Goal: Check status: Check status

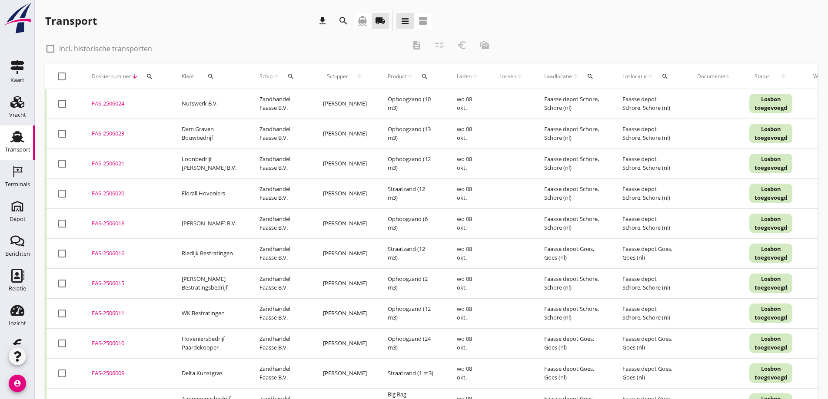
click at [148, 76] on icon "search" at bounding box center [149, 76] width 7 height 7
paste input "2503949"
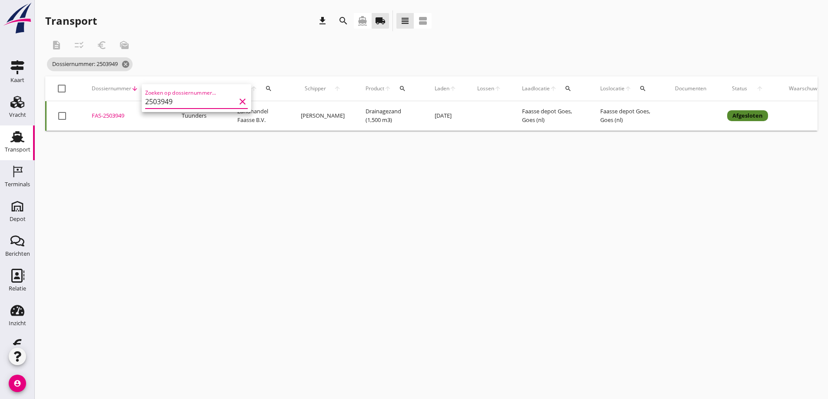
type input "2503949"
click at [206, 182] on div "cancel You are impersonating another user. Transport download search directions…" at bounding box center [431, 199] width 793 height 399
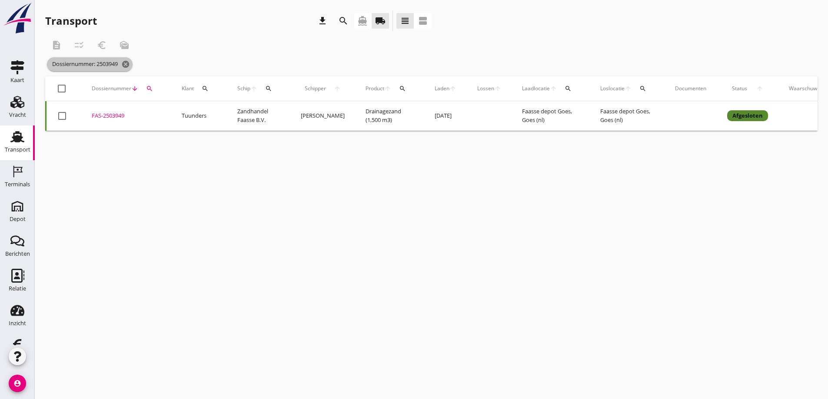
click at [128, 63] on icon "cancel" at bounding box center [125, 64] width 9 height 9
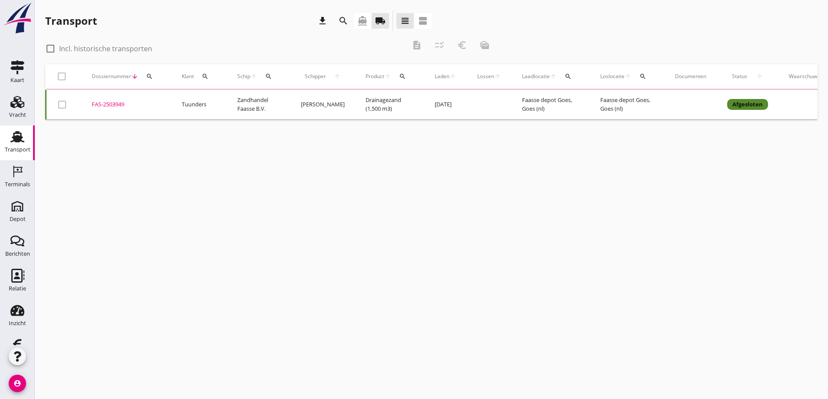
click at [152, 75] on icon "search" at bounding box center [149, 76] width 7 height 7
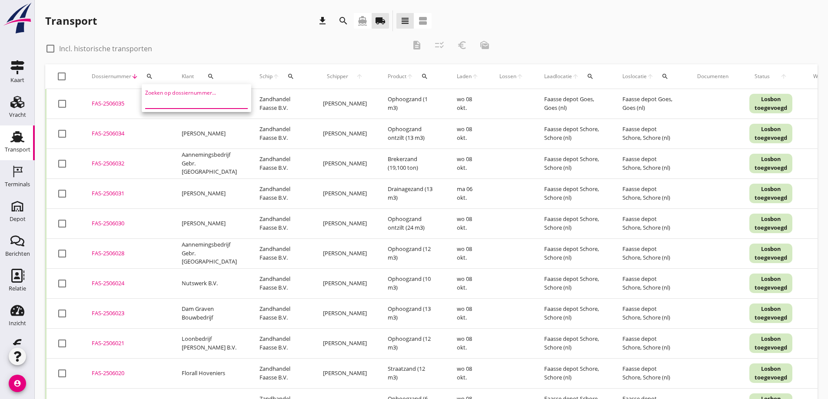
paste input "FAS-2505578"
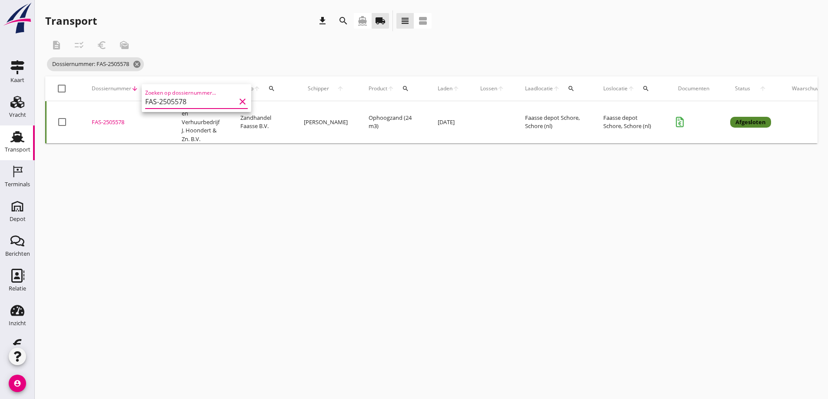
type input "FAS-2505578"
click at [202, 260] on div "cancel You are impersonating another user. Transport download search directions…" at bounding box center [431, 199] width 793 height 399
click at [116, 120] on div "FAS-2505578" at bounding box center [126, 122] width 69 height 9
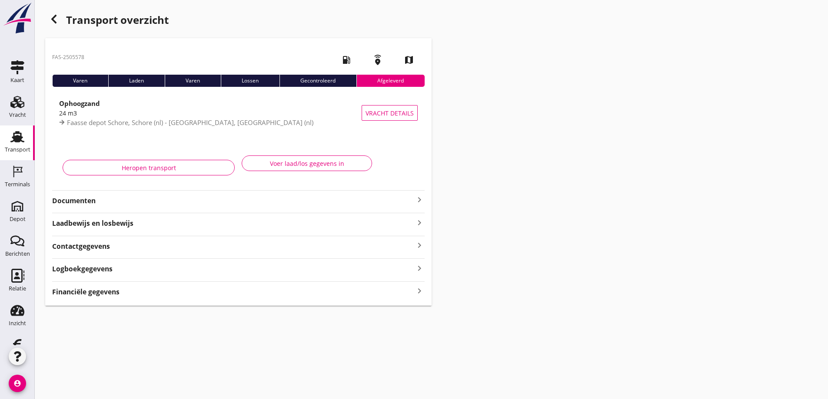
click at [92, 200] on strong "Documenten" at bounding box center [233, 201] width 362 height 10
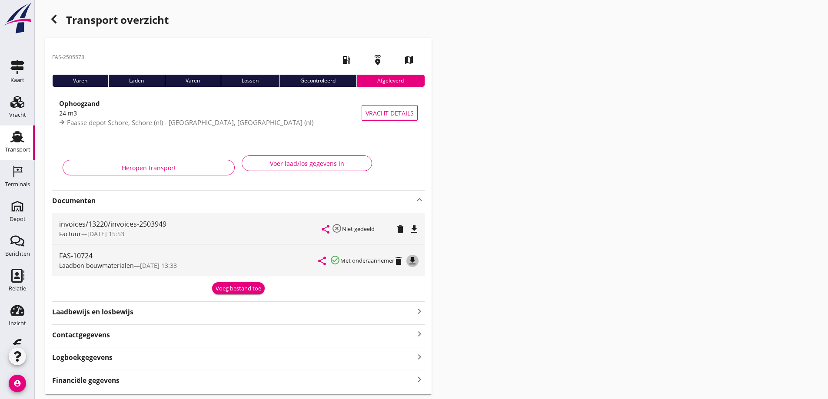
click at [412, 258] on icon "file_download" at bounding box center [412, 261] width 10 height 10
